Goal: Task Accomplishment & Management: Use online tool/utility

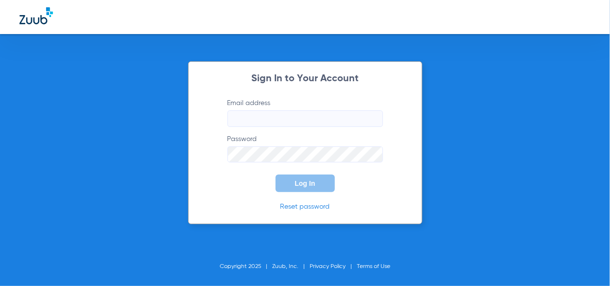
type input "[EMAIL_ADDRESS][DOMAIN_NAME]"
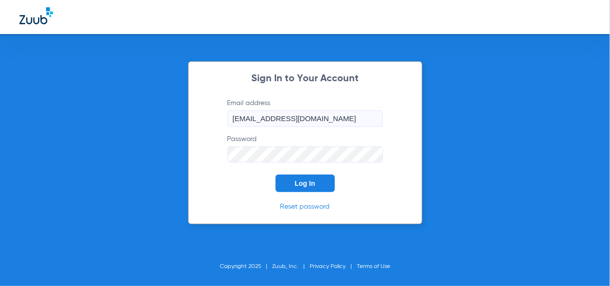
click at [319, 187] on button "Log In" at bounding box center [305, 182] width 59 height 17
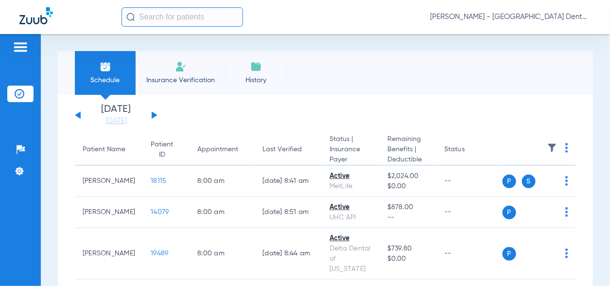
click at [153, 114] on button at bounding box center [155, 114] width 6 height 7
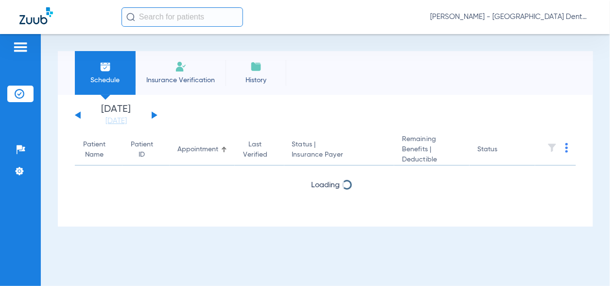
click at [153, 114] on button at bounding box center [155, 114] width 6 height 7
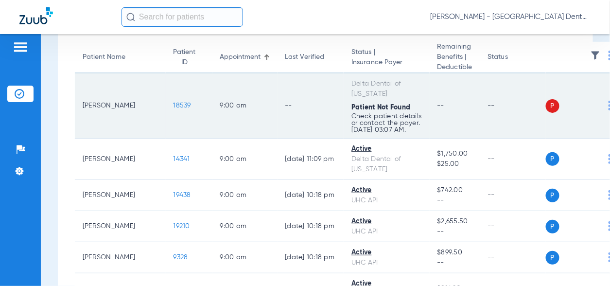
scroll to position [97, 0]
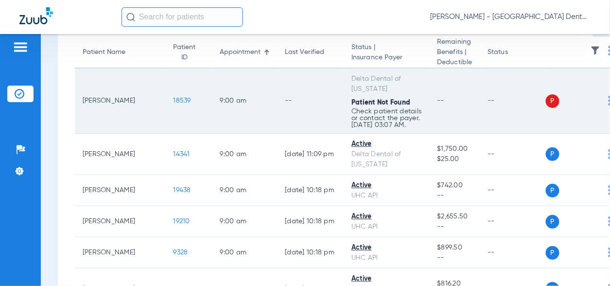
click at [609, 105] on img at bounding box center [610, 101] width 3 height 10
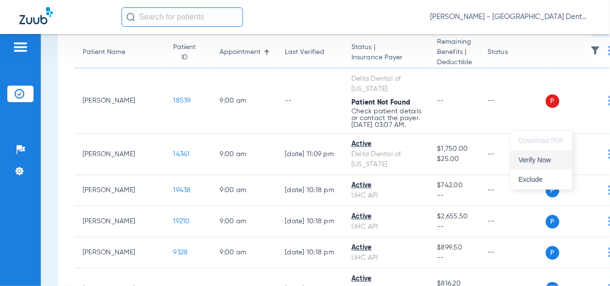
click at [541, 163] on span "Verify Now" at bounding box center [542, 160] width 46 height 7
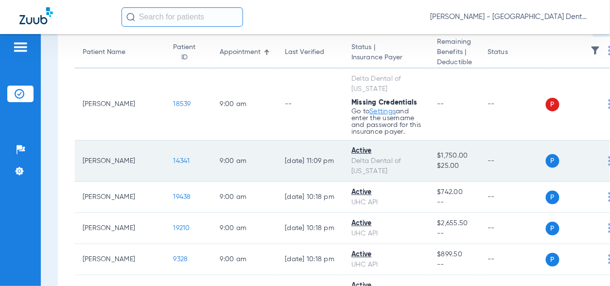
click at [609, 166] on img at bounding box center [610, 161] width 3 height 10
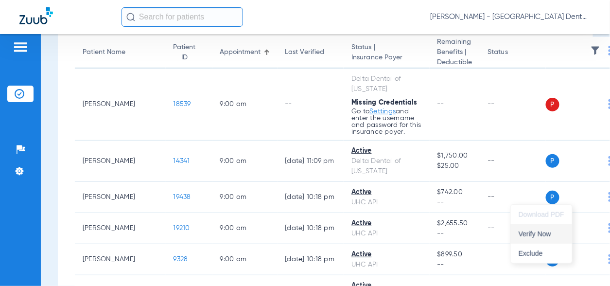
click at [534, 234] on span "Verify Now" at bounding box center [542, 233] width 46 height 7
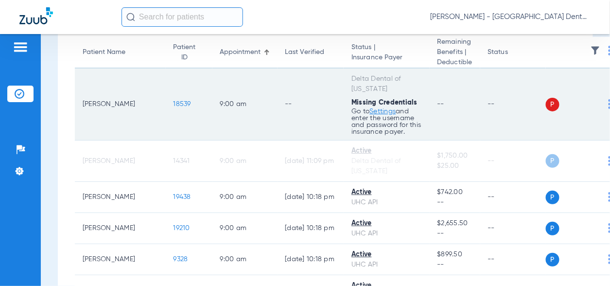
click at [609, 109] on img at bounding box center [610, 104] width 3 height 10
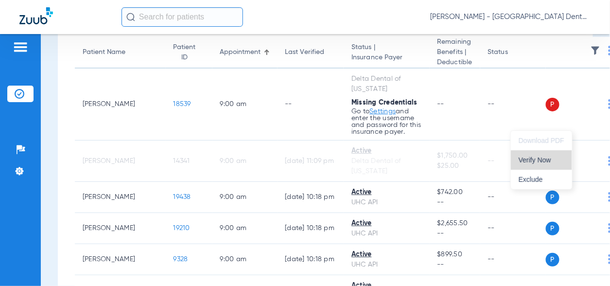
click at [544, 160] on span "Verify Now" at bounding box center [542, 160] width 46 height 7
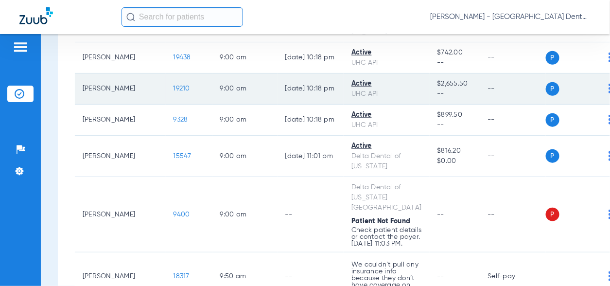
scroll to position [243, 0]
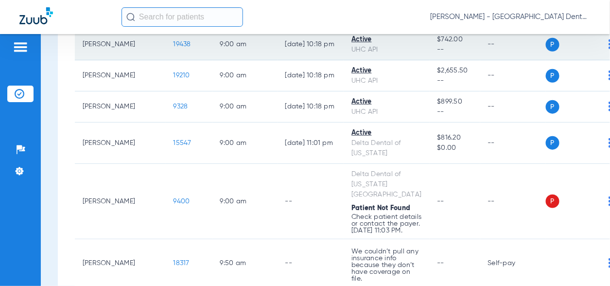
click at [609, 49] on img at bounding box center [610, 44] width 3 height 10
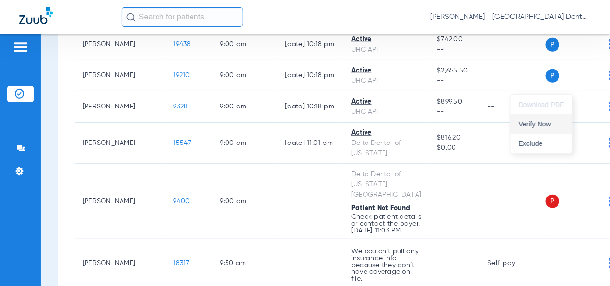
click at [556, 122] on span "Verify Now" at bounding box center [542, 124] width 46 height 7
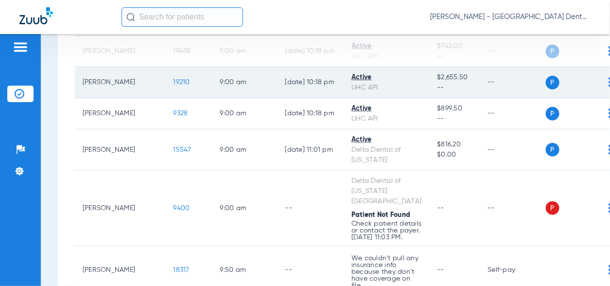
click at [609, 87] on img at bounding box center [610, 82] width 3 height 10
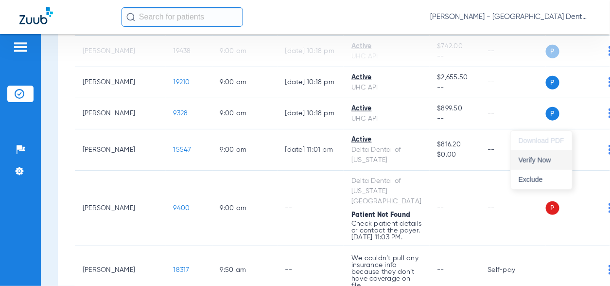
click at [543, 157] on span "Verify Now" at bounding box center [542, 160] width 46 height 7
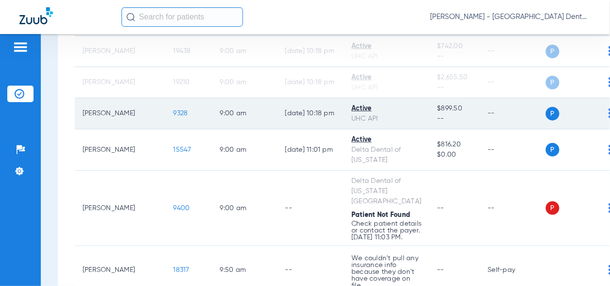
click at [609, 118] on img at bounding box center [610, 113] width 3 height 10
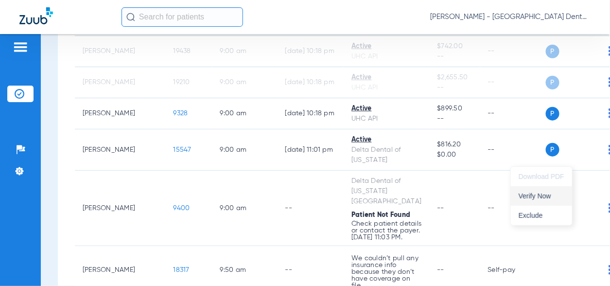
click at [550, 194] on span "Verify Now" at bounding box center [542, 195] width 46 height 7
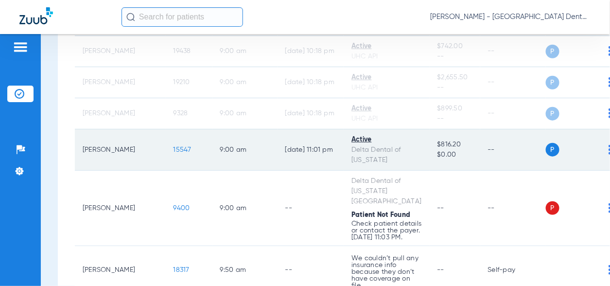
click at [609, 155] on img at bounding box center [610, 150] width 3 height 10
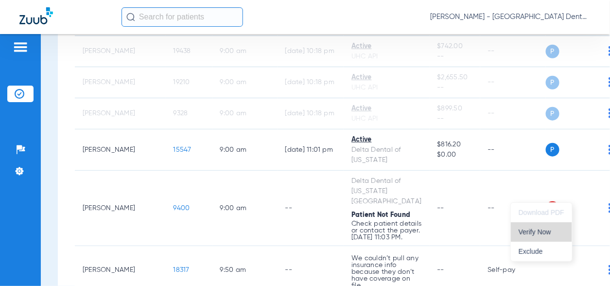
click at [544, 228] on span "Verify Now" at bounding box center [542, 231] width 46 height 7
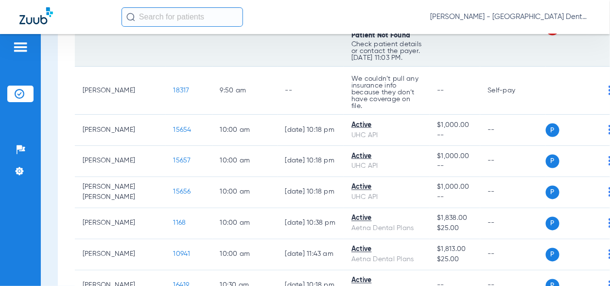
scroll to position [437, 0]
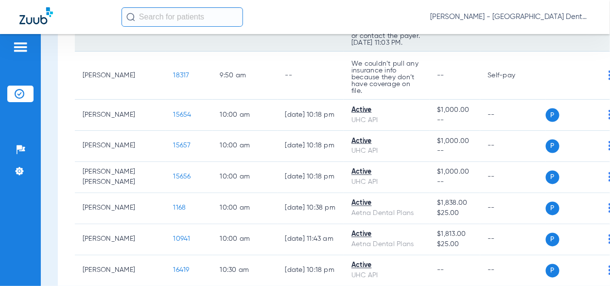
click at [609, 18] on img at bounding box center [610, 14] width 3 height 10
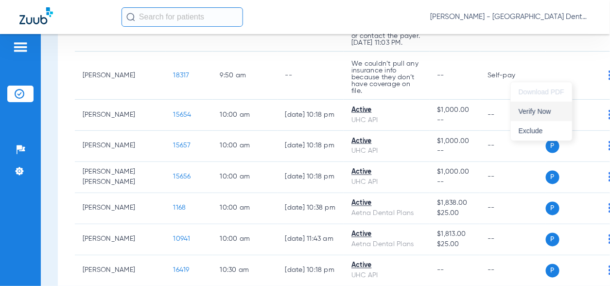
click at [546, 111] on span "Verify Now" at bounding box center [542, 111] width 46 height 7
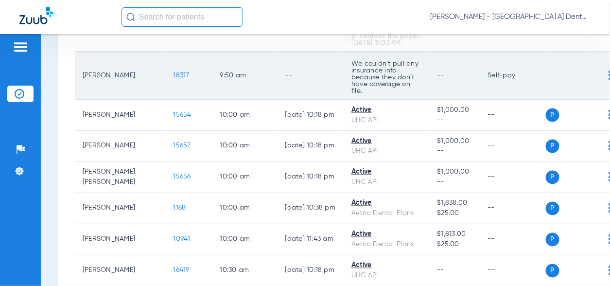
scroll to position [535, 0]
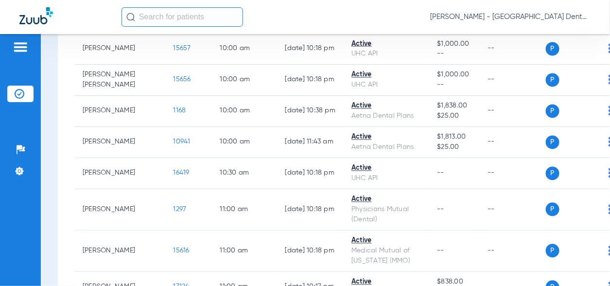
click at [609, 22] on img at bounding box center [610, 18] width 3 height 10
click at [558, 143] on span "Verify Now" at bounding box center [542, 144] width 46 height 7
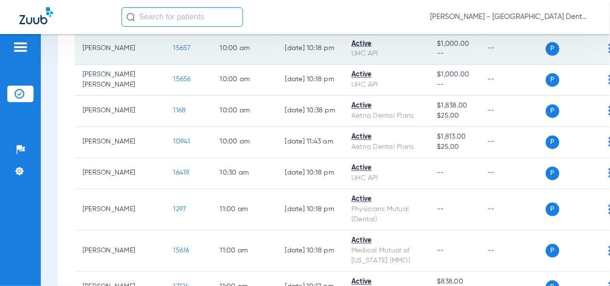
click at [609, 53] on img at bounding box center [610, 49] width 3 height 10
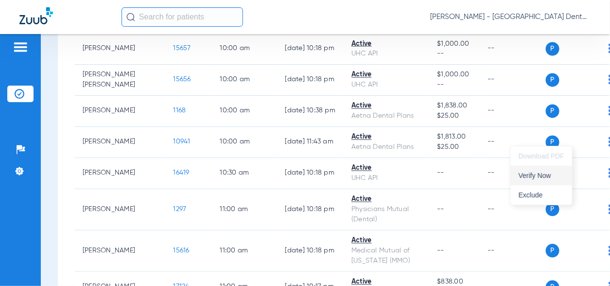
click at [552, 174] on span "Verify Now" at bounding box center [542, 175] width 46 height 7
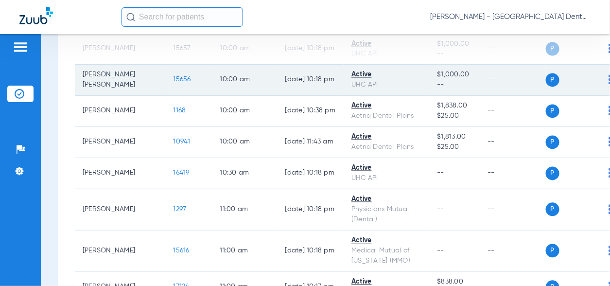
click at [573, 96] on td "P S" at bounding box center [583, 80] width 74 height 31
click at [609, 85] on img at bounding box center [610, 80] width 3 height 10
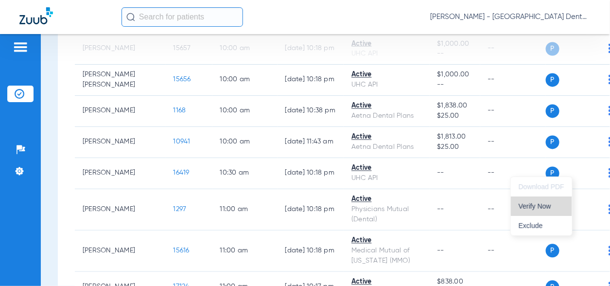
click at [540, 204] on span "Verify Now" at bounding box center [542, 206] width 46 height 7
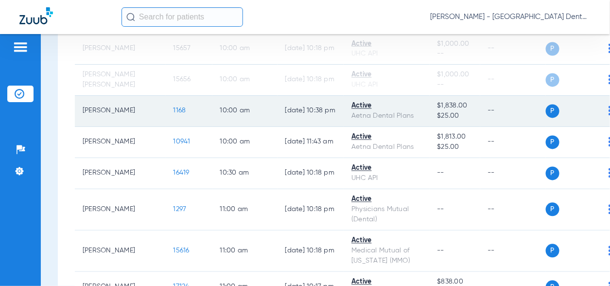
click at [609, 116] on img at bounding box center [610, 111] width 3 height 10
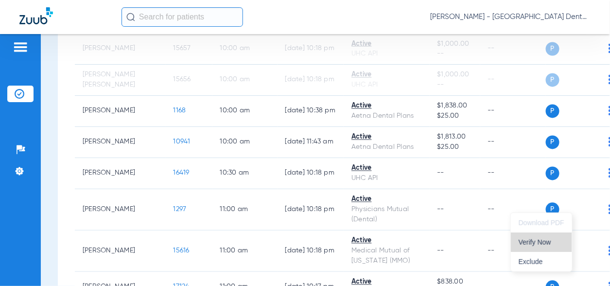
click at [535, 240] on span "Verify Now" at bounding box center [542, 242] width 46 height 7
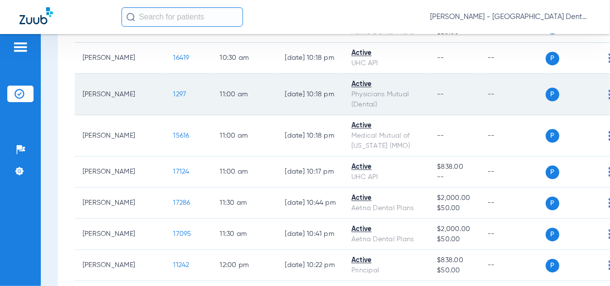
scroll to position [680, 0]
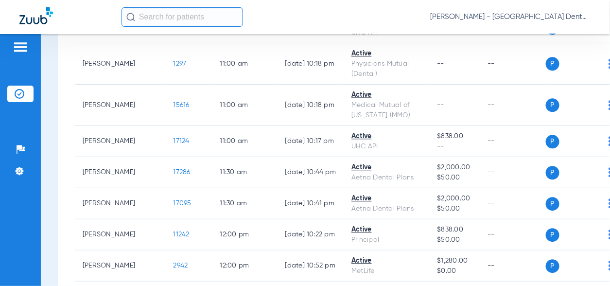
click at [548, 138] on span "Verify Now" at bounding box center [542, 137] width 46 height 7
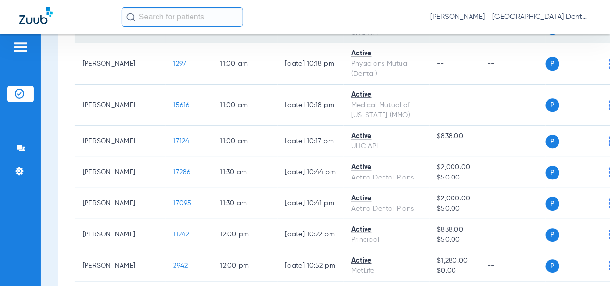
click at [609, 32] on img at bounding box center [610, 27] width 3 height 10
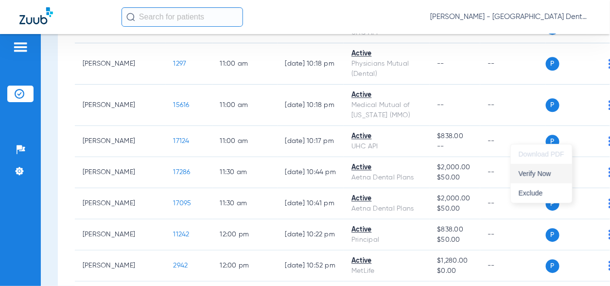
click at [540, 170] on span "Verify Now" at bounding box center [542, 173] width 46 height 7
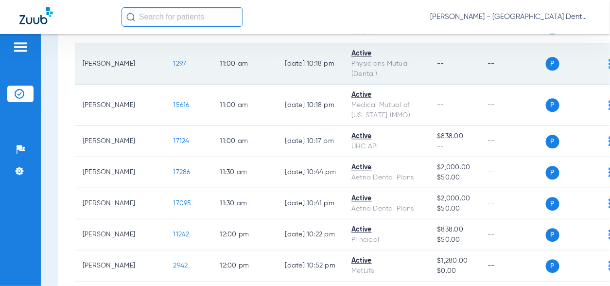
click at [609, 69] on img at bounding box center [610, 64] width 3 height 10
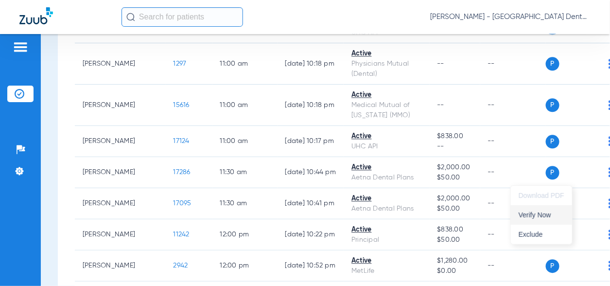
click at [547, 215] on span "Verify Now" at bounding box center [542, 214] width 46 height 7
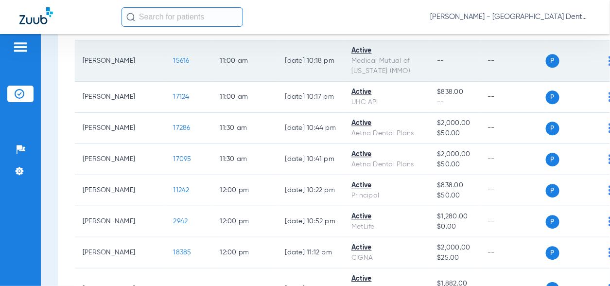
scroll to position [778, 0]
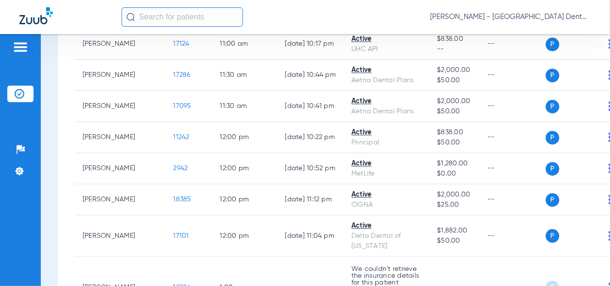
click at [609, 13] on img at bounding box center [610, 8] width 3 height 10
click at [543, 173] on button "Verify Now" at bounding box center [541, 168] width 61 height 19
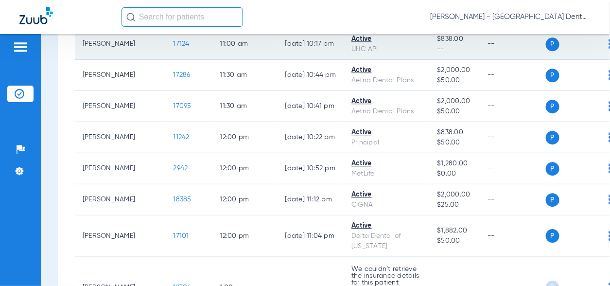
click at [609, 49] on img at bounding box center [610, 44] width 3 height 10
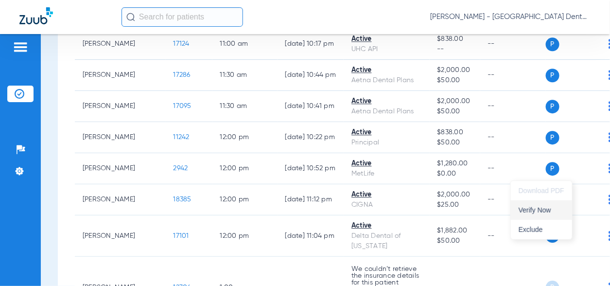
click at [547, 208] on span "Verify Now" at bounding box center [542, 210] width 46 height 7
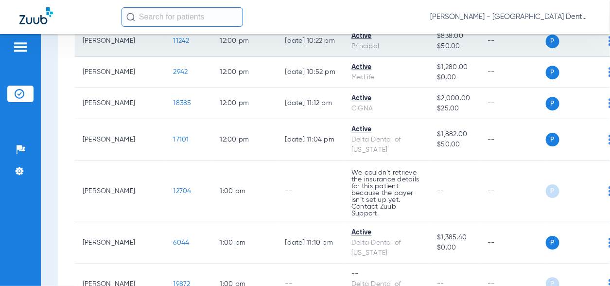
scroll to position [875, 0]
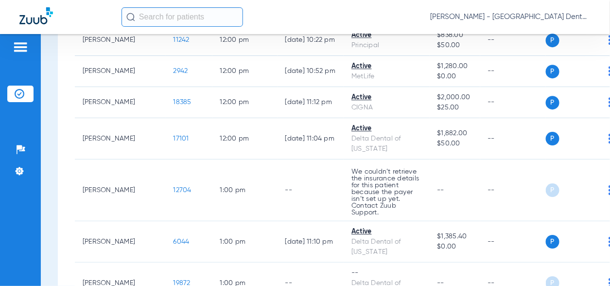
click at [549, 149] on span "Verify Now" at bounding box center [542, 148] width 46 height 7
click at [609, 14] on img at bounding box center [610, 9] width 3 height 10
click at [554, 191] on span "Verify Now" at bounding box center [542, 190] width 46 height 7
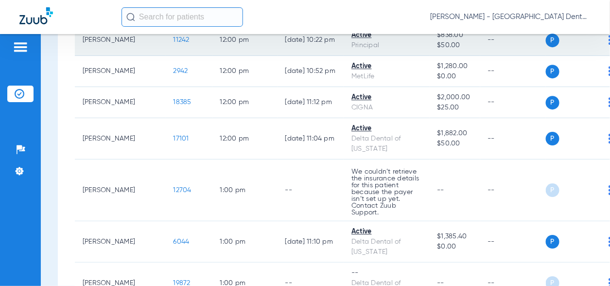
click at [609, 45] on img at bounding box center [610, 40] width 3 height 10
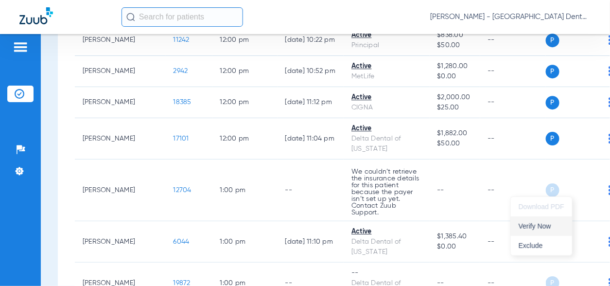
click at [537, 223] on span "Verify Now" at bounding box center [542, 226] width 46 height 7
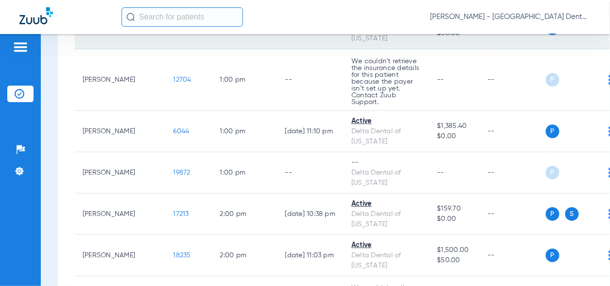
scroll to position [1021, 0]
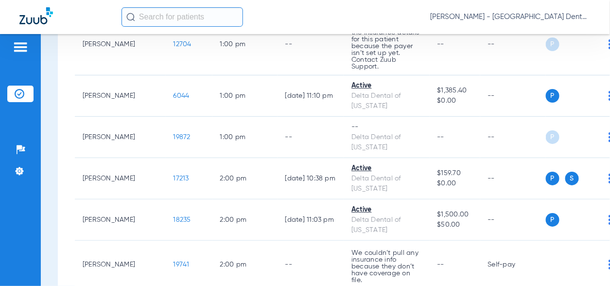
click at [551, 108] on span "Verify Now" at bounding box center [542, 111] width 46 height 7
click at [548, 182] on button "Verify Now" at bounding box center [541, 177] width 61 height 19
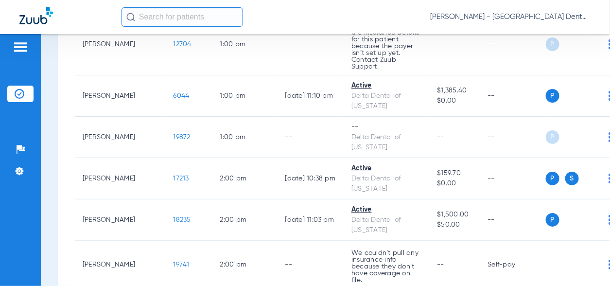
click at [547, 143] on span "Verify Now" at bounding box center [542, 142] width 46 height 7
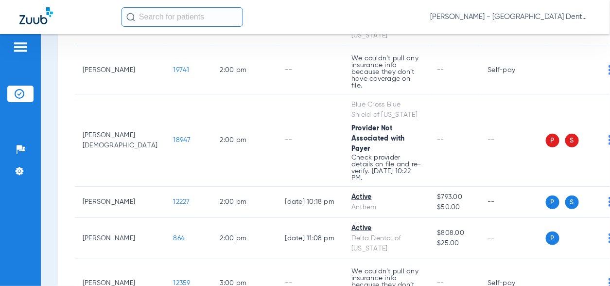
scroll to position [1118, 0]
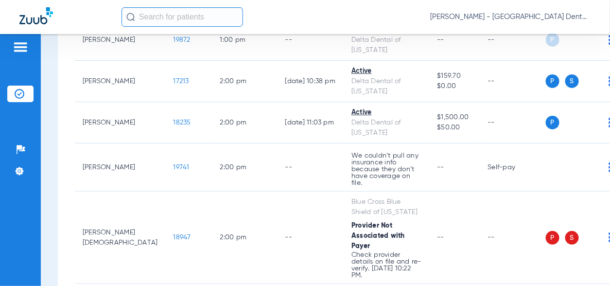
click at [546, 141] on span "Verify Now" at bounding box center [542, 142] width 46 height 7
click at [551, 206] on span "Verify Now" at bounding box center [542, 204] width 46 height 7
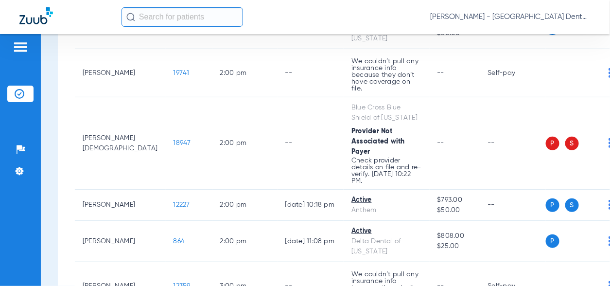
scroll to position [1215, 0]
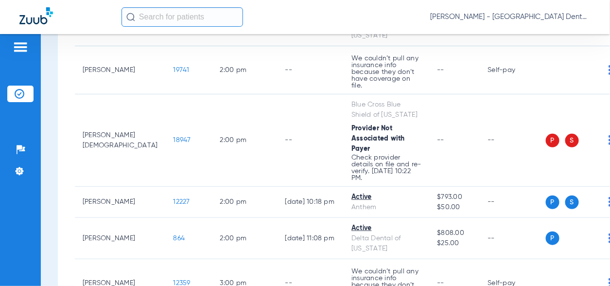
click at [556, 144] on button "Verify Now" at bounding box center [541, 147] width 61 height 19
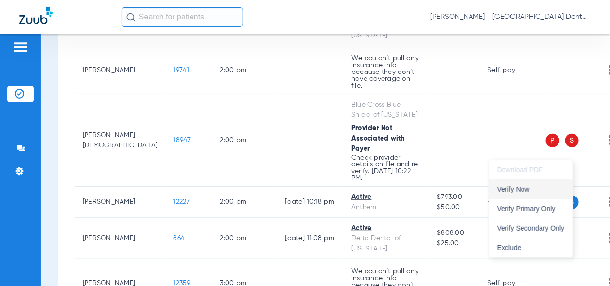
click at [536, 191] on span "Verify Now" at bounding box center [531, 189] width 68 height 7
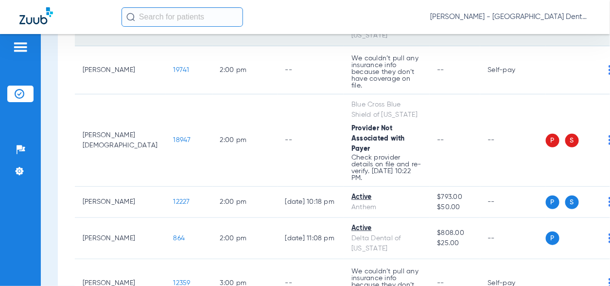
click at [573, 46] on td "P S" at bounding box center [583, 25] width 74 height 41
click at [609, 30] on img at bounding box center [610, 25] width 3 height 10
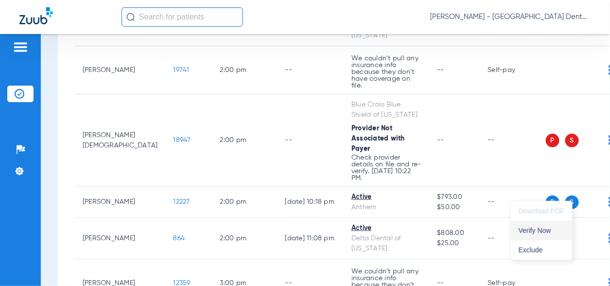
click at [541, 228] on span "Verify Now" at bounding box center [542, 230] width 46 height 7
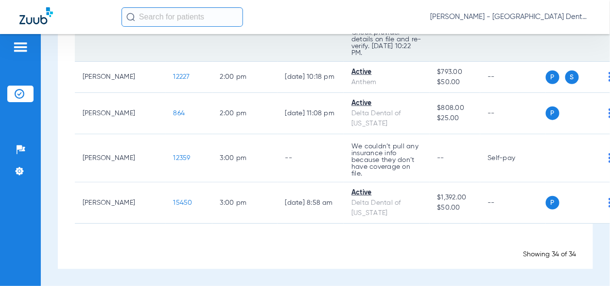
scroll to position [1410, 0]
click at [609, 20] on img at bounding box center [610, 15] width 3 height 10
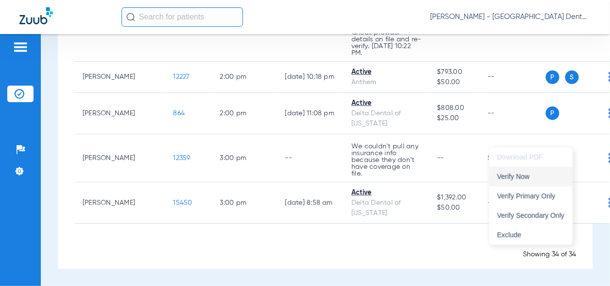
click at [541, 178] on span "Verify Now" at bounding box center [531, 176] width 68 height 7
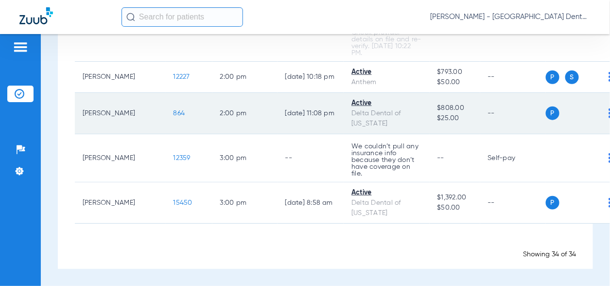
scroll to position [1507, 0]
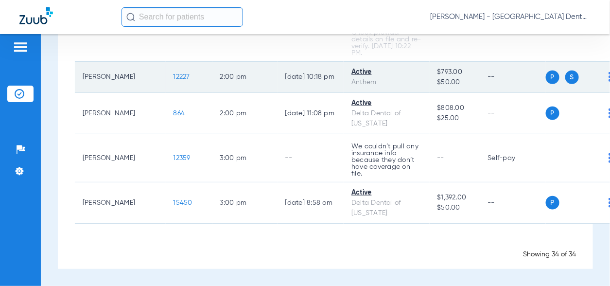
click at [609, 82] on img at bounding box center [610, 77] width 3 height 10
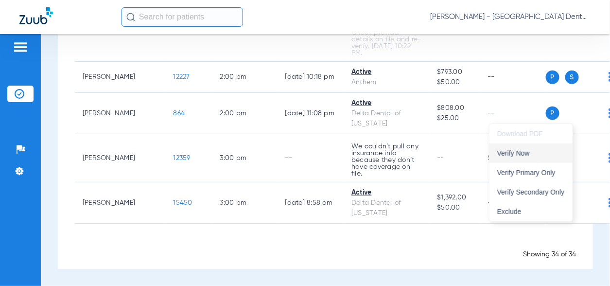
click at [548, 159] on button "Verify Now" at bounding box center [530, 152] width 83 height 19
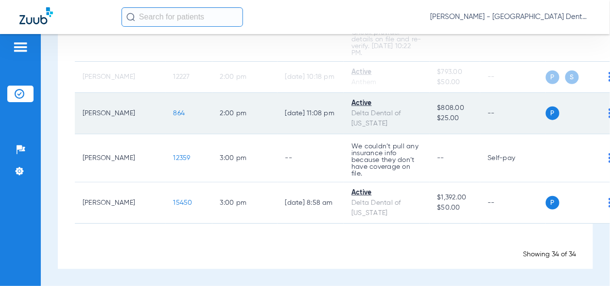
click at [609, 118] on img at bounding box center [610, 113] width 3 height 10
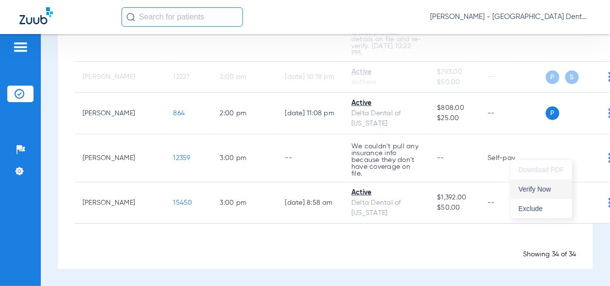
click at [546, 184] on button "Verify Now" at bounding box center [541, 188] width 61 height 19
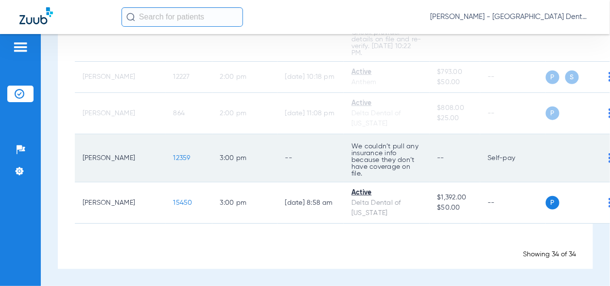
scroll to position [1557, 0]
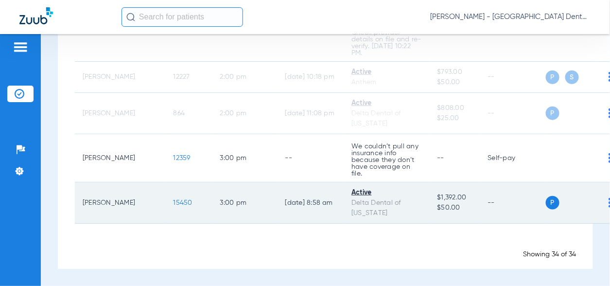
click at [609, 204] on img at bounding box center [610, 203] width 3 height 10
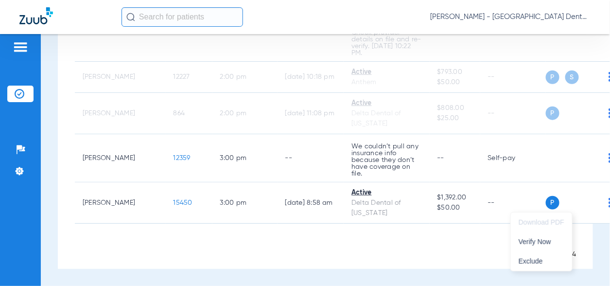
click at [550, 165] on div at bounding box center [305, 143] width 610 height 286
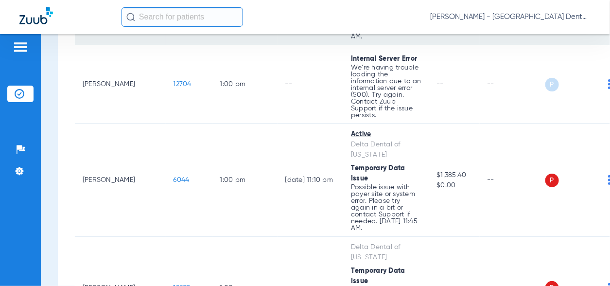
scroll to position [1069, 0]
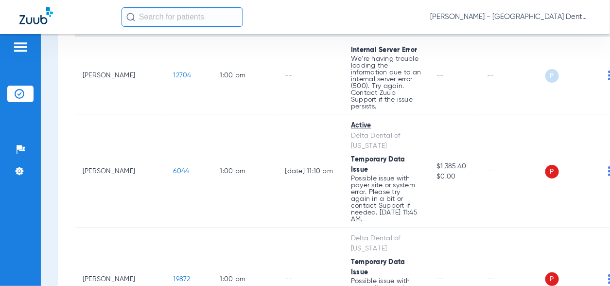
click at [548, 180] on button "Verify Now" at bounding box center [540, 175] width 61 height 19
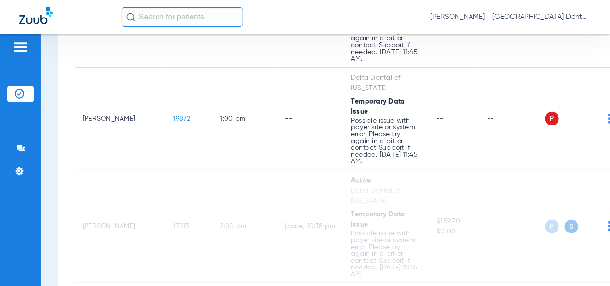
scroll to position [1215, 0]
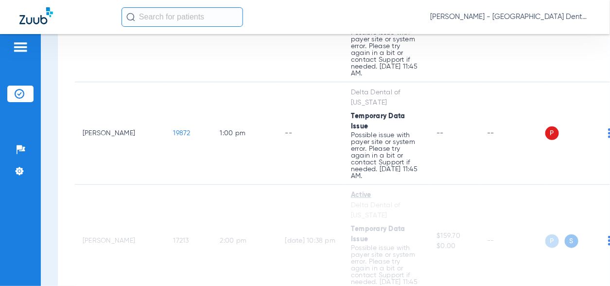
click at [547, 155] on span "Verify Now" at bounding box center [541, 151] width 46 height 7
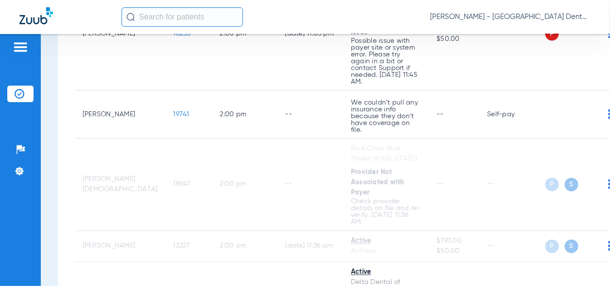
scroll to position [1555, 0]
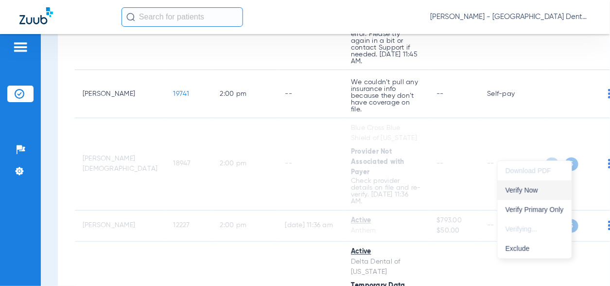
click at [531, 187] on span "Verify Now" at bounding box center [534, 190] width 58 height 7
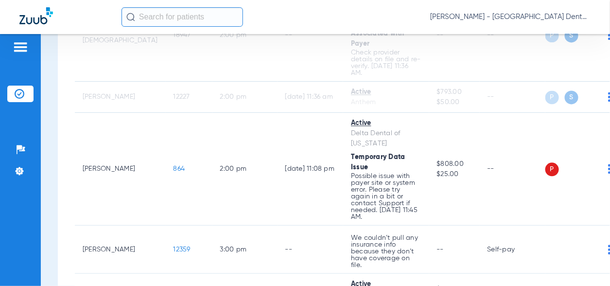
scroll to position [1701, 0]
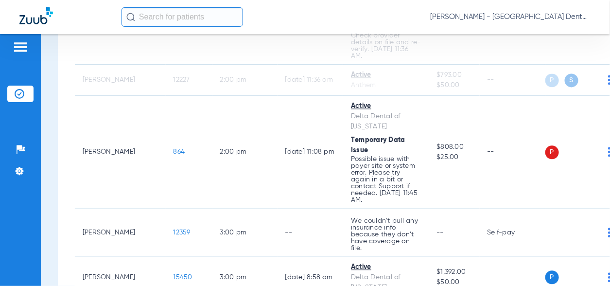
click at [544, 175] on span "Verify Now" at bounding box center [541, 177] width 46 height 7
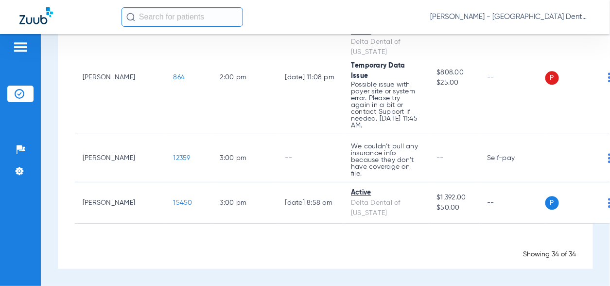
scroll to position [1896, 0]
click at [542, 167] on span "Verify Now" at bounding box center [534, 170] width 58 height 7
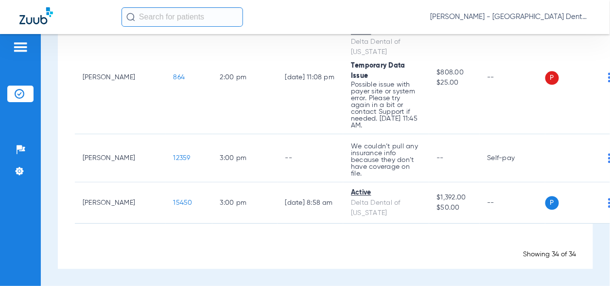
click at [608, 10] on img at bounding box center [609, 5] width 3 height 10
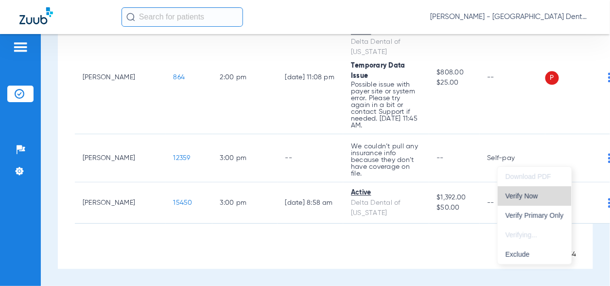
click at [547, 191] on button "Verify Now" at bounding box center [535, 195] width 74 height 19
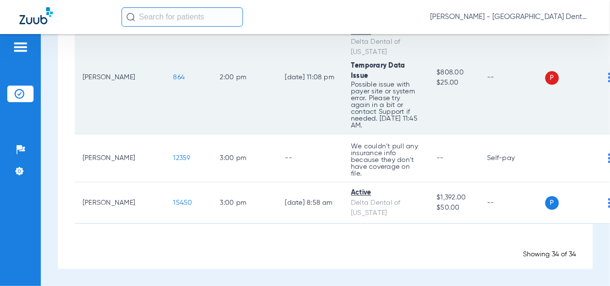
scroll to position [2041, 0]
click at [608, 82] on img at bounding box center [609, 77] width 3 height 10
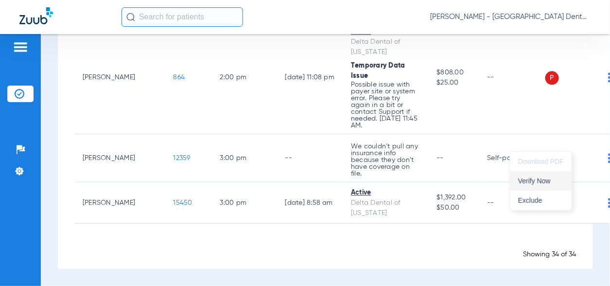
click at [540, 180] on span "Verify Now" at bounding box center [541, 180] width 46 height 7
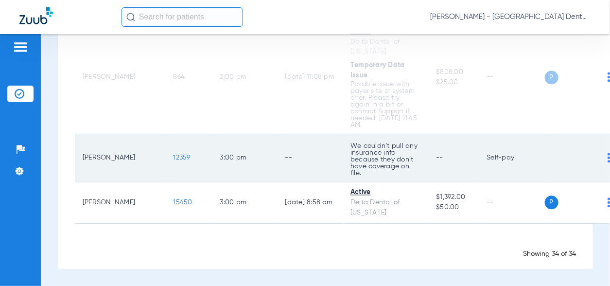
scroll to position [1799, 0]
